Goal: Task Accomplishment & Management: Complete application form

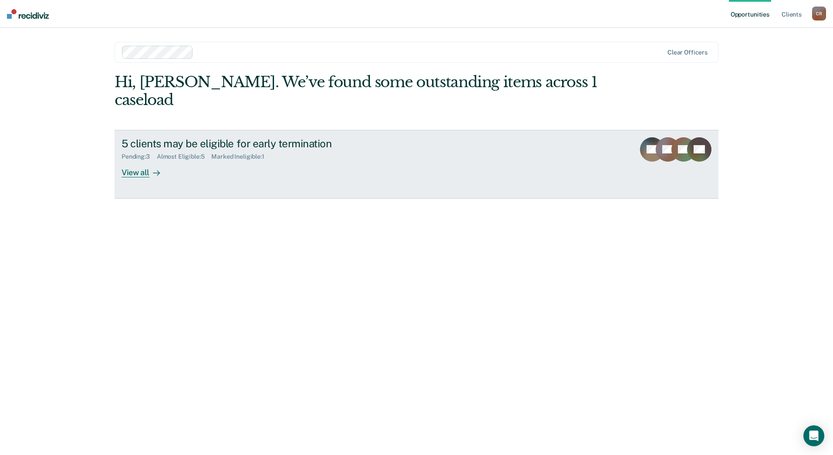
click at [201, 148] on div "5 clients may be eligible for early termination Pending : 3 Almost Eligible : 5…" at bounding box center [285, 157] width 327 height 40
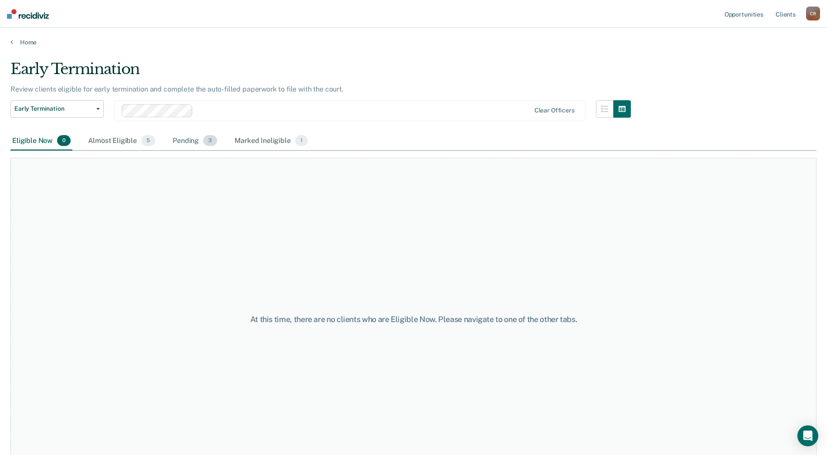
click at [197, 137] on div "Pending 3" at bounding box center [195, 141] width 48 height 19
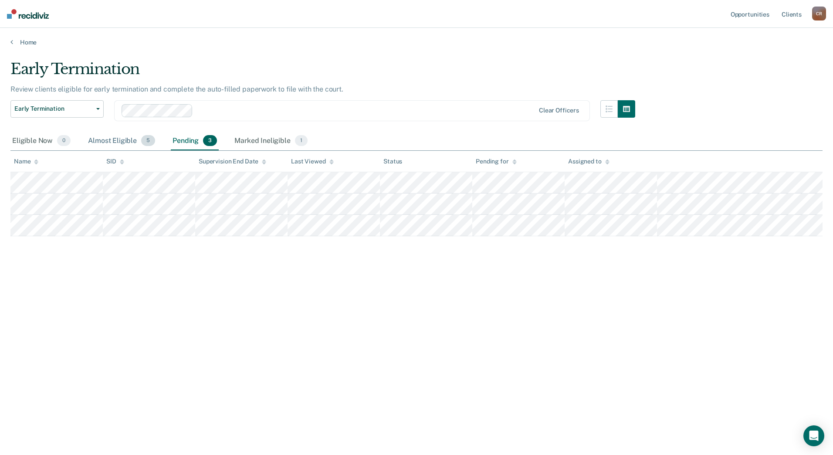
click at [112, 144] on div "Almost Eligible 5" at bounding box center [121, 141] width 71 height 19
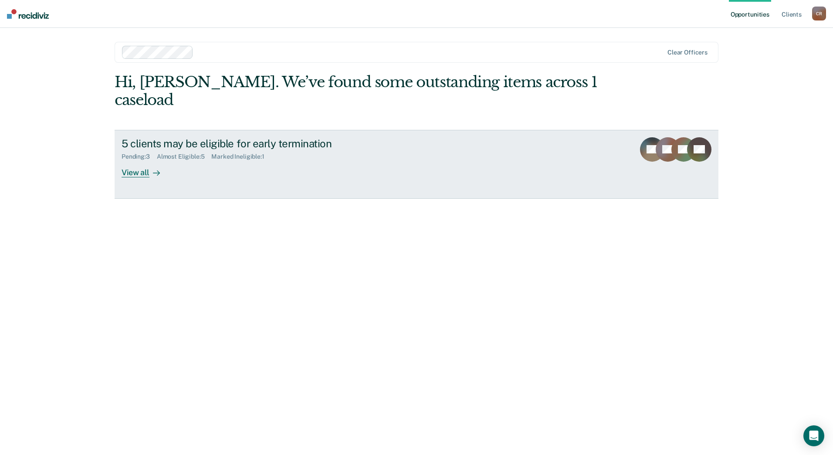
click at [241, 156] on div "5 clients may be eligible for early termination Pending : 3 Almost Eligible : 5…" at bounding box center [285, 157] width 327 height 40
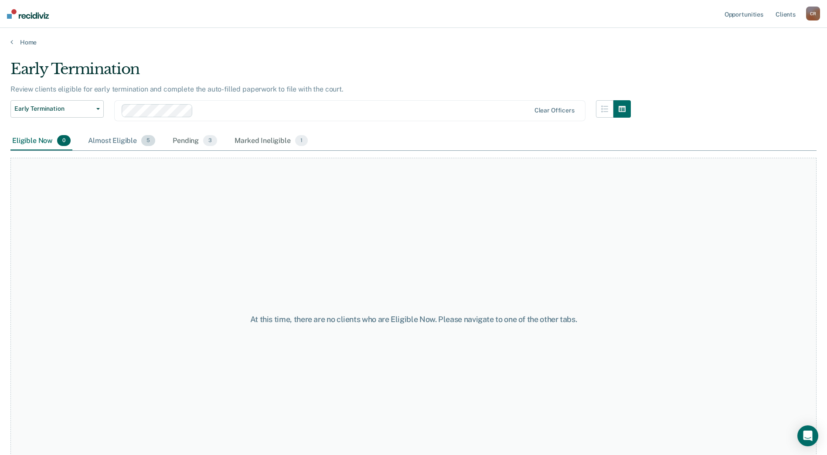
click at [105, 136] on div "Almost Eligible 5" at bounding box center [121, 141] width 71 height 19
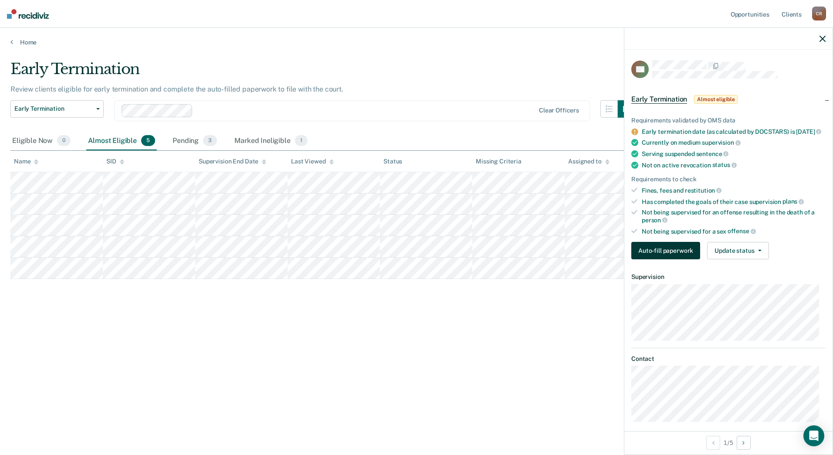
click at [663, 257] on button "Auto-fill paperwork" at bounding box center [666, 250] width 69 height 17
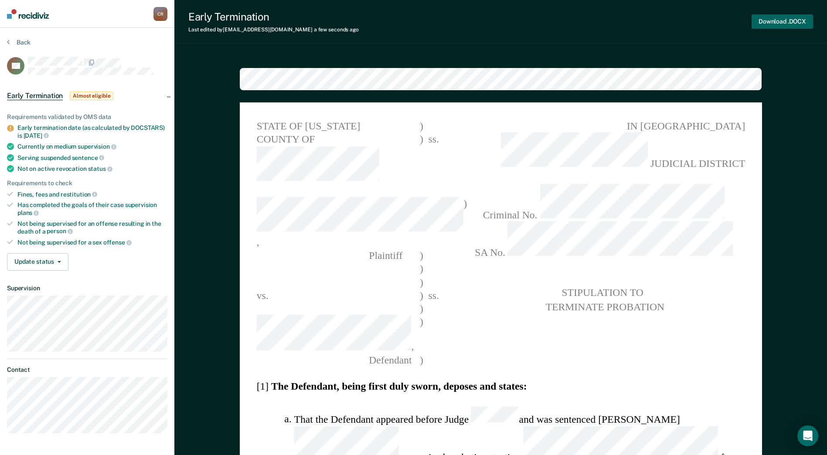
click at [780, 22] on button "Download .DOCX" at bounding box center [781, 21] width 61 height 14
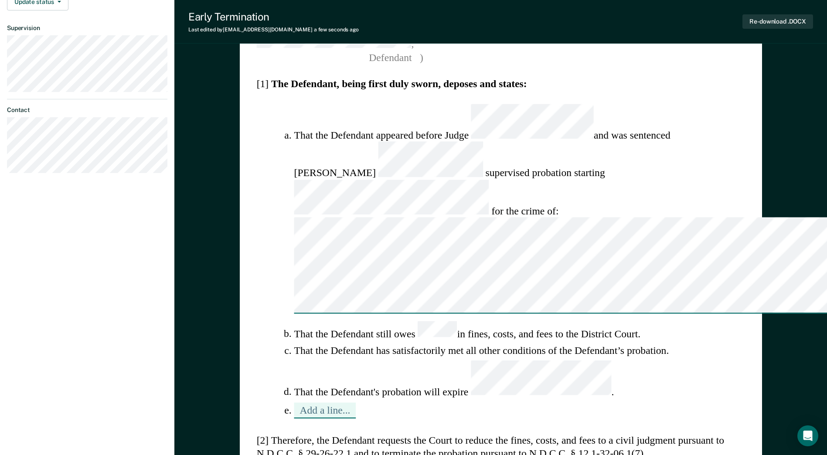
scroll to position [41, 0]
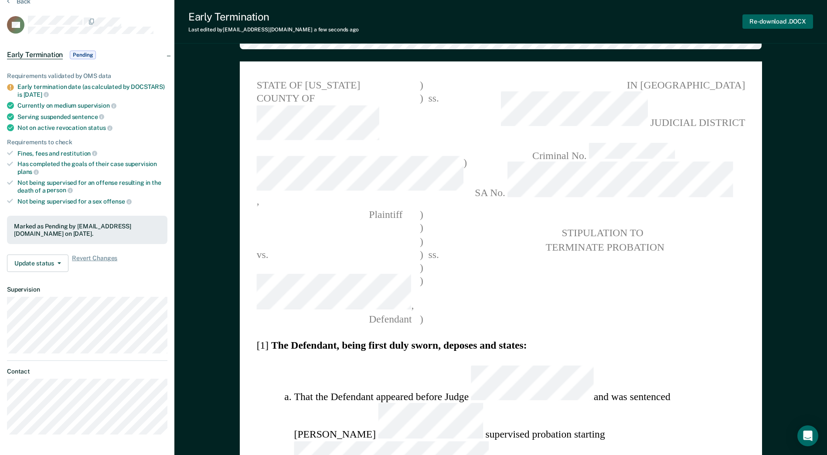
click at [759, 18] on button "Re-download .DOCX" at bounding box center [777, 21] width 71 height 14
type textarea "x"
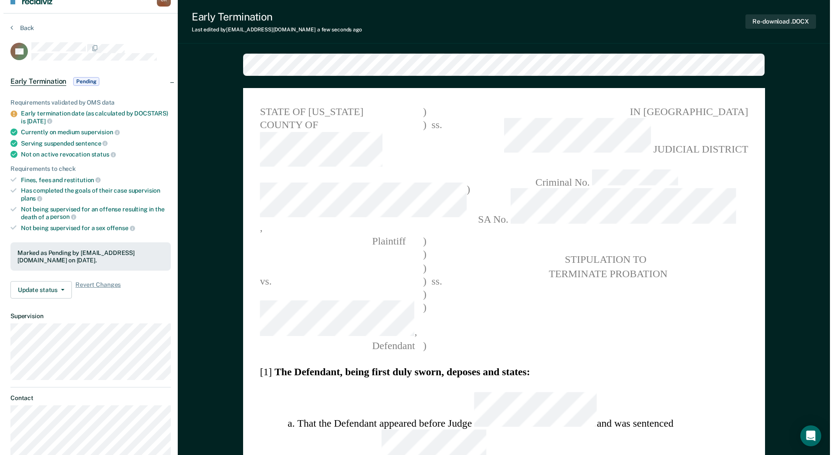
scroll to position [0, 0]
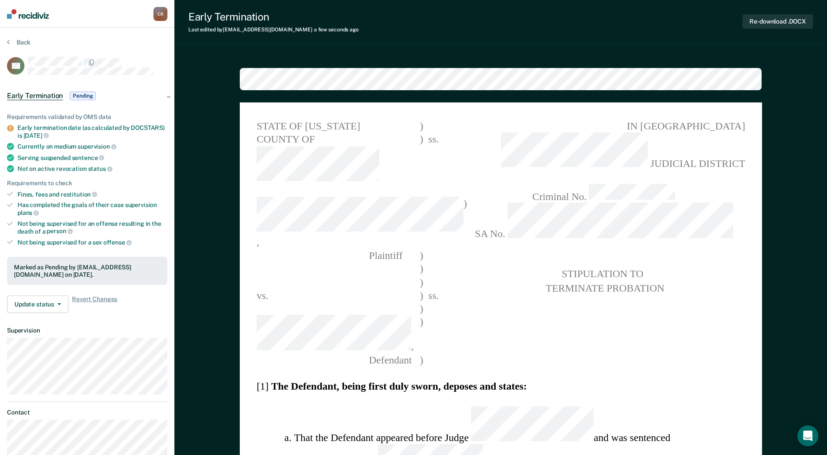
drag, startPoint x: 41, startPoint y: 20, endPoint x: 37, endPoint y: 13, distance: 7.6
click at [41, 20] on nav "[PERSON_NAME] Profile How it works Log Out" at bounding box center [87, 14] width 174 height 28
click at [28, 12] on img at bounding box center [28, 14] width 42 height 10
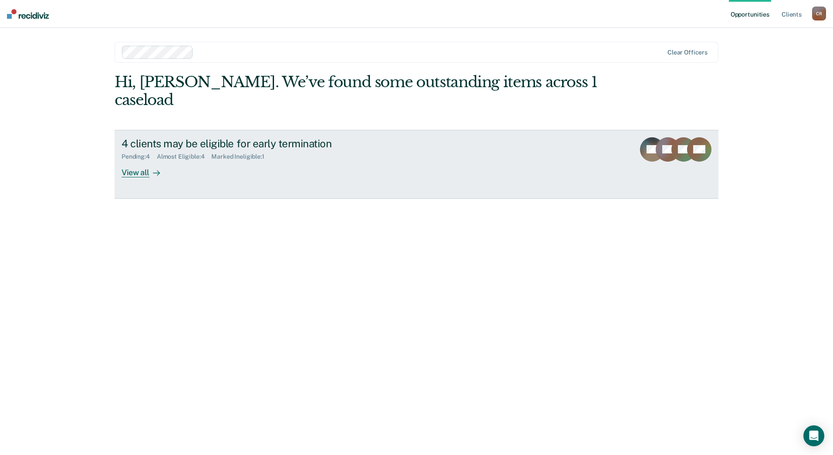
click at [228, 147] on div "4 clients may be eligible for early termination Pending : 4 Almost Eligible : 4…" at bounding box center [285, 157] width 327 height 40
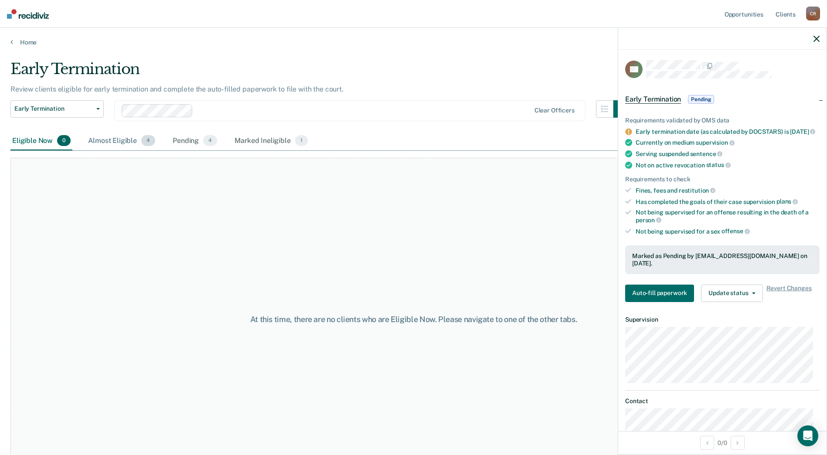
click at [132, 145] on div "Almost Eligible 4" at bounding box center [121, 141] width 71 height 19
